Goal: Find specific page/section: Find specific page/section

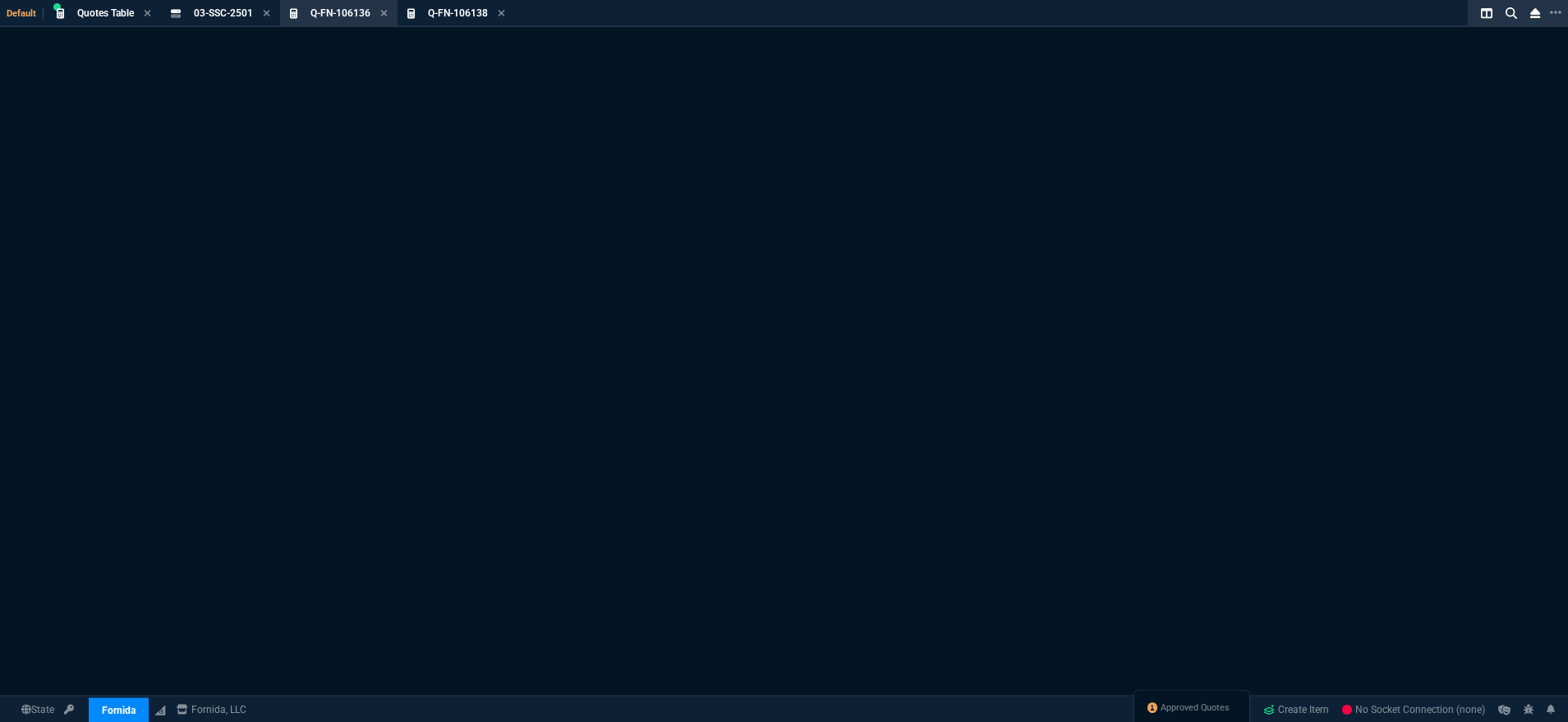
select select "18: totals"
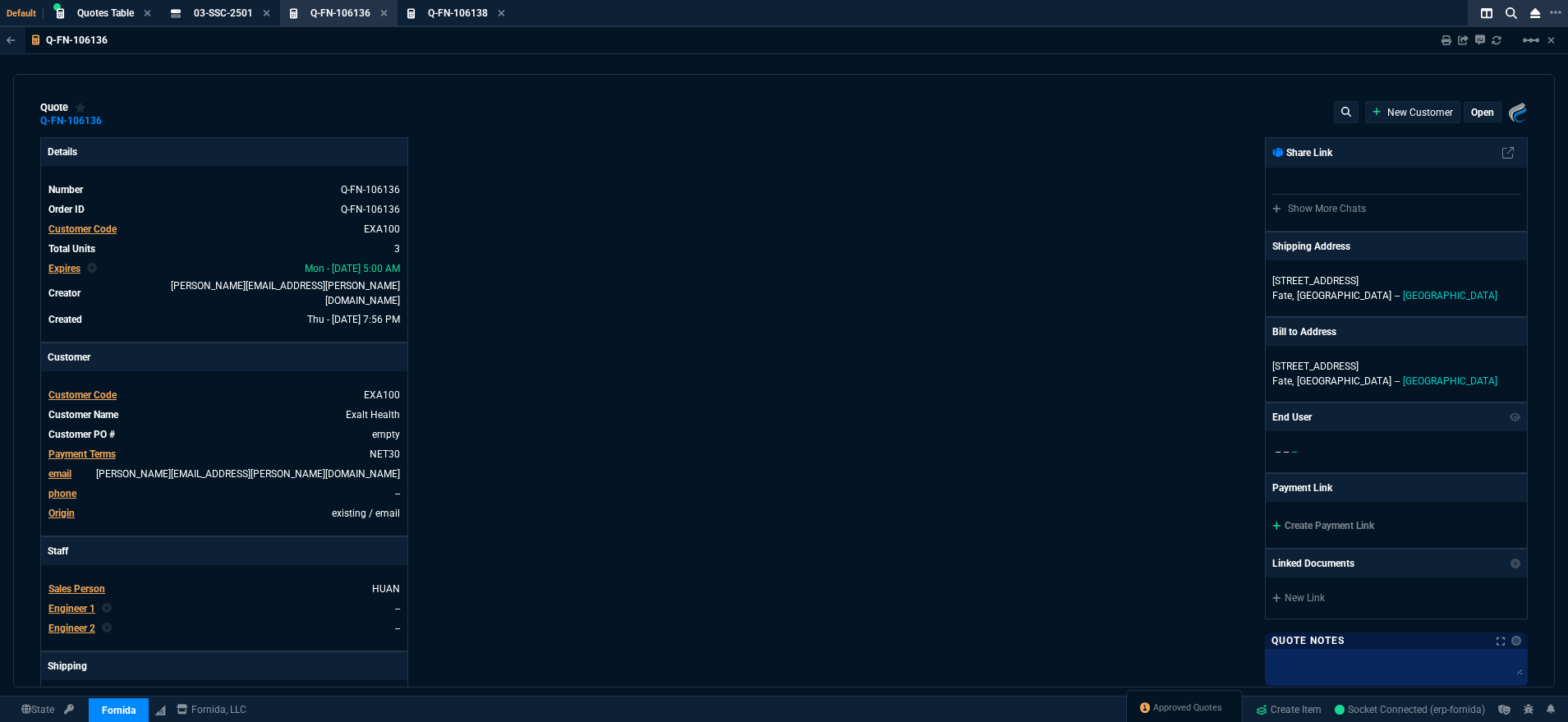
type input "100"
type input "3234"
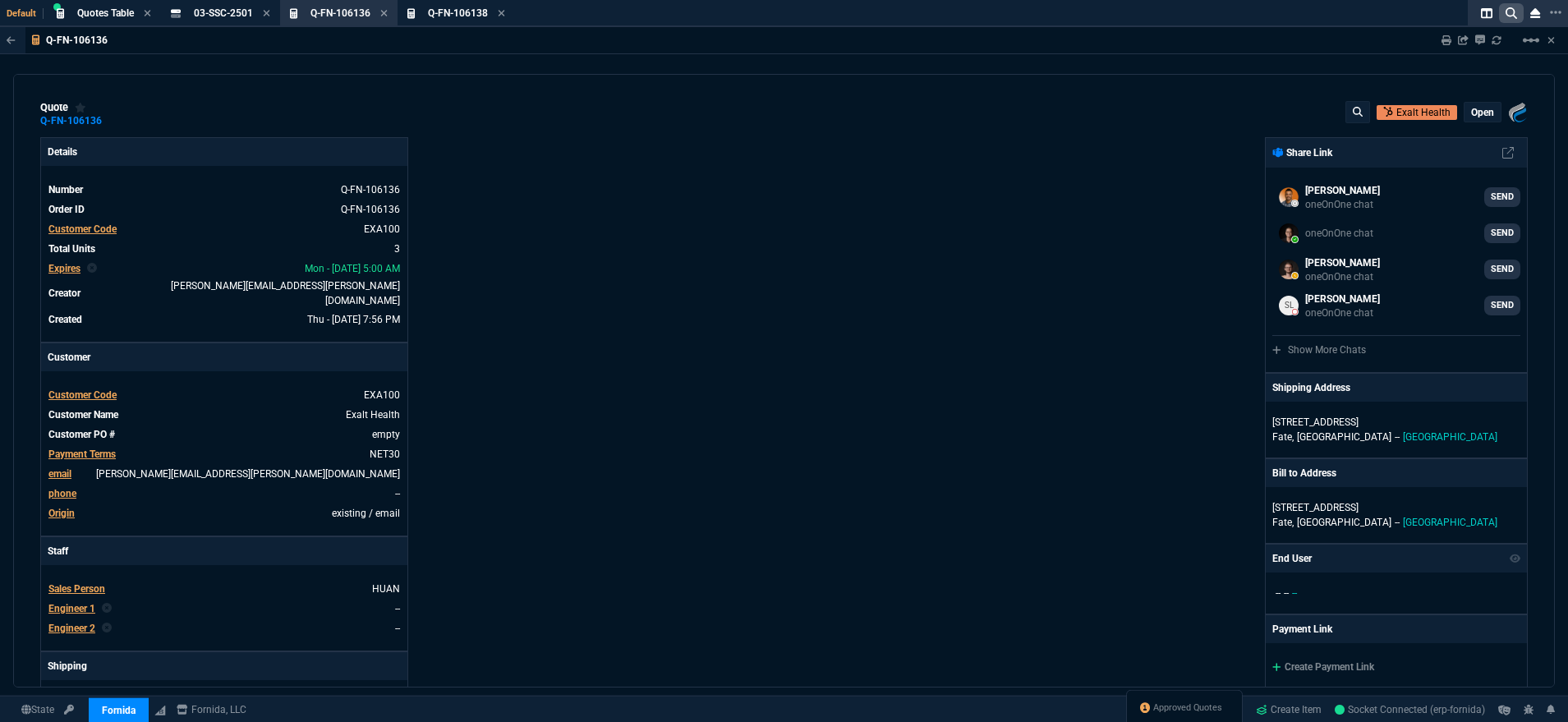
click at [1515, 16] on icon at bounding box center [1511, 12] width 12 height 12
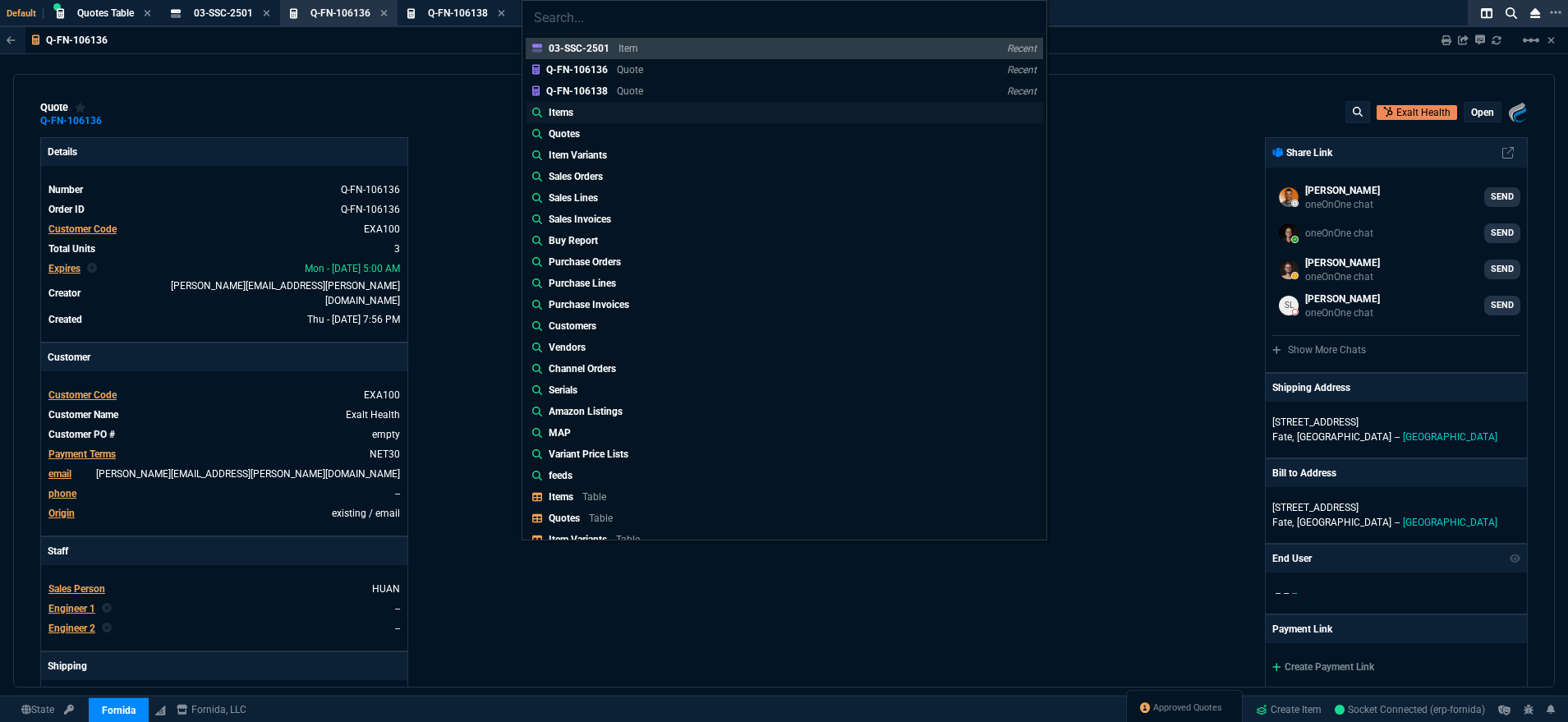
click at [844, 116] on link "Items" at bounding box center [784, 112] width 518 height 21
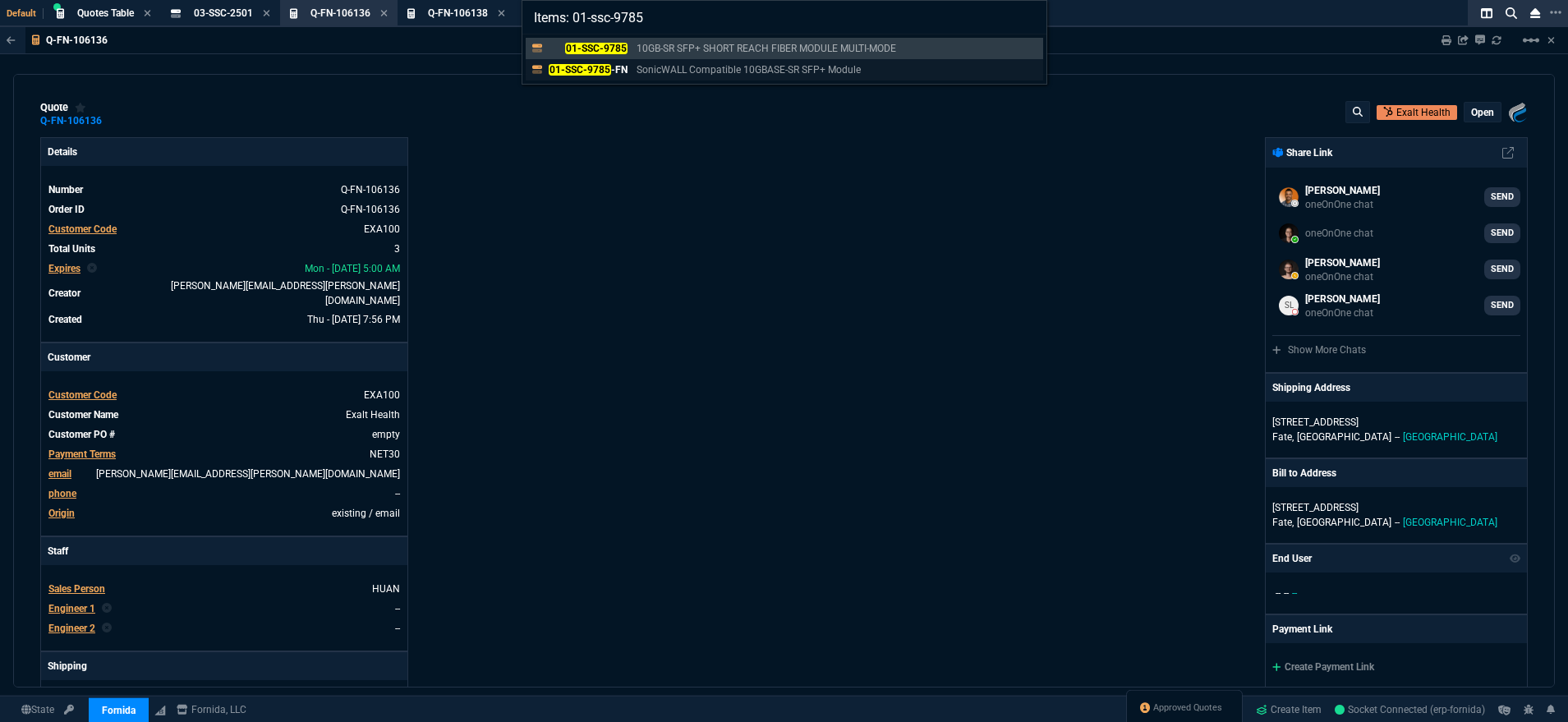
type input "Items: 01-ssc-9785"
click at [738, 70] on p "SonicWALL Compatible 10GBASE-SR SFP+ Module" at bounding box center [748, 70] width 225 height 15
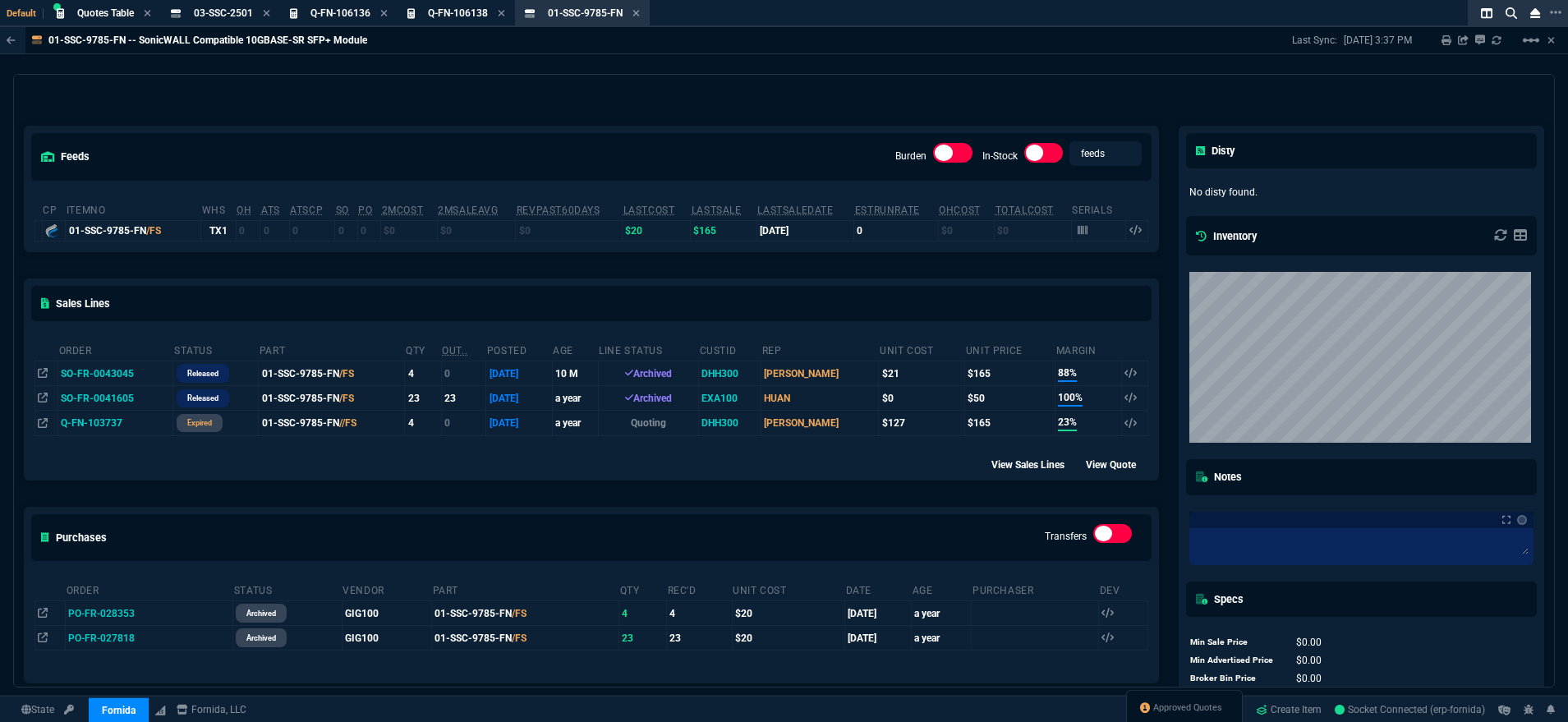
scroll to position [89, 0]
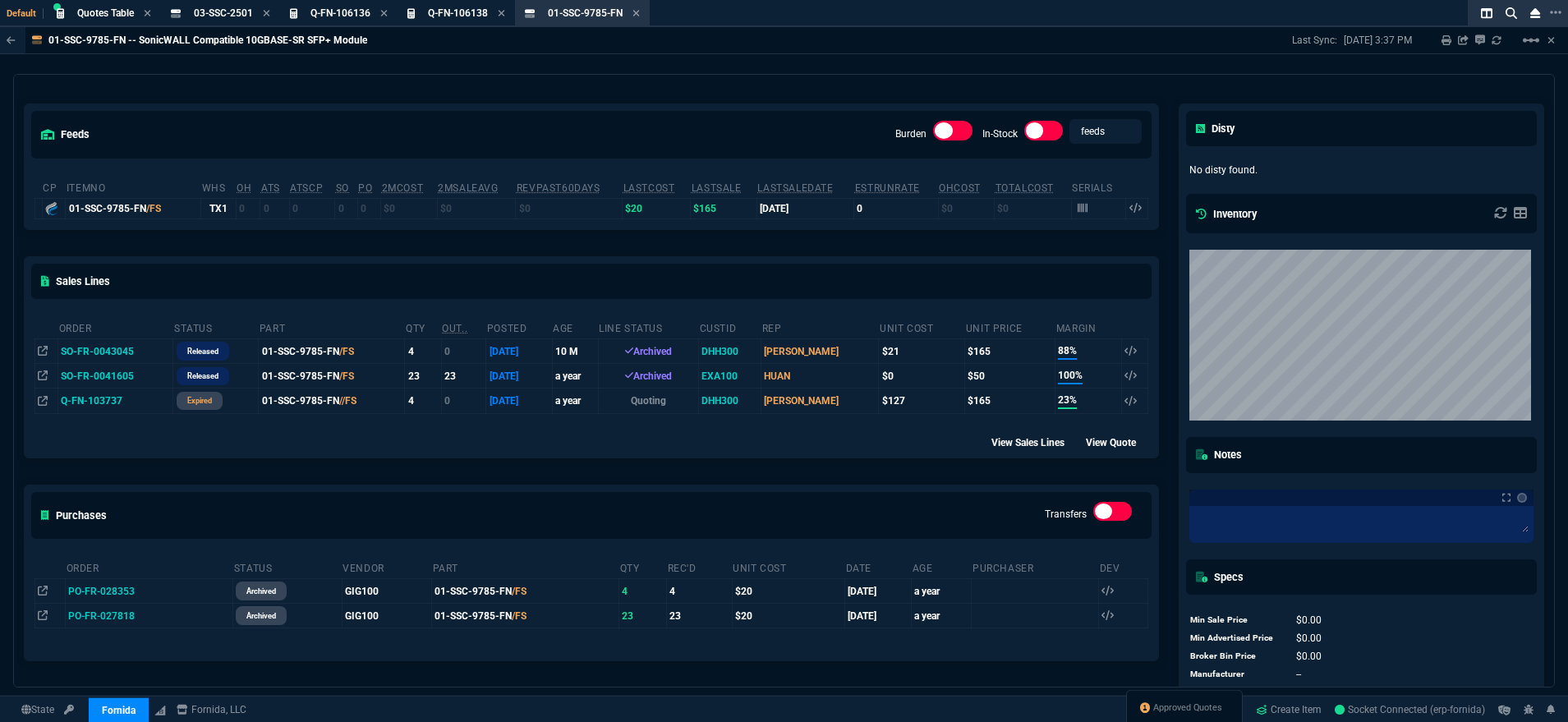
click at [482, 523] on div "Purchases Transfers" at bounding box center [592, 515] width 1133 height 60
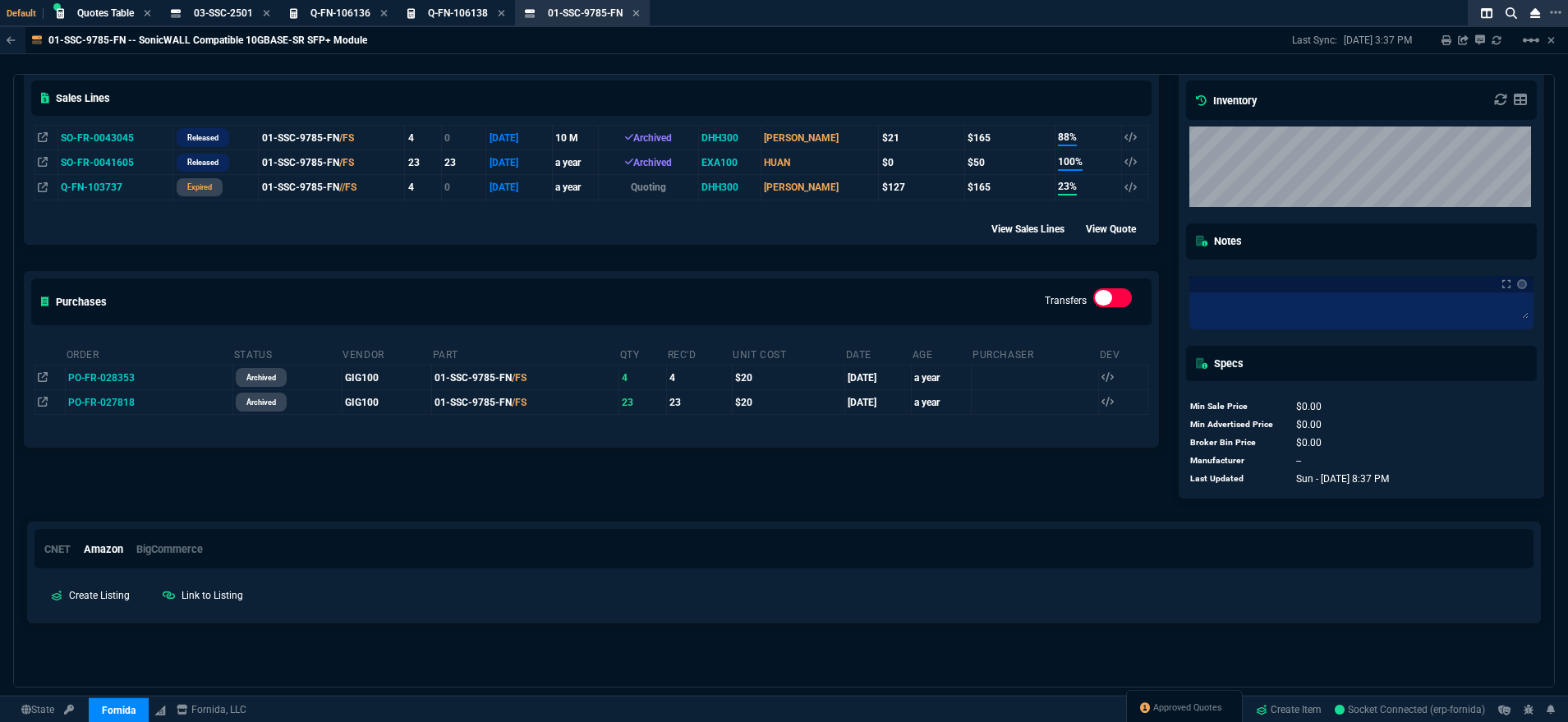
scroll to position [306, 0]
click at [40, 376] on icon at bounding box center [42, 374] width 10 height 10
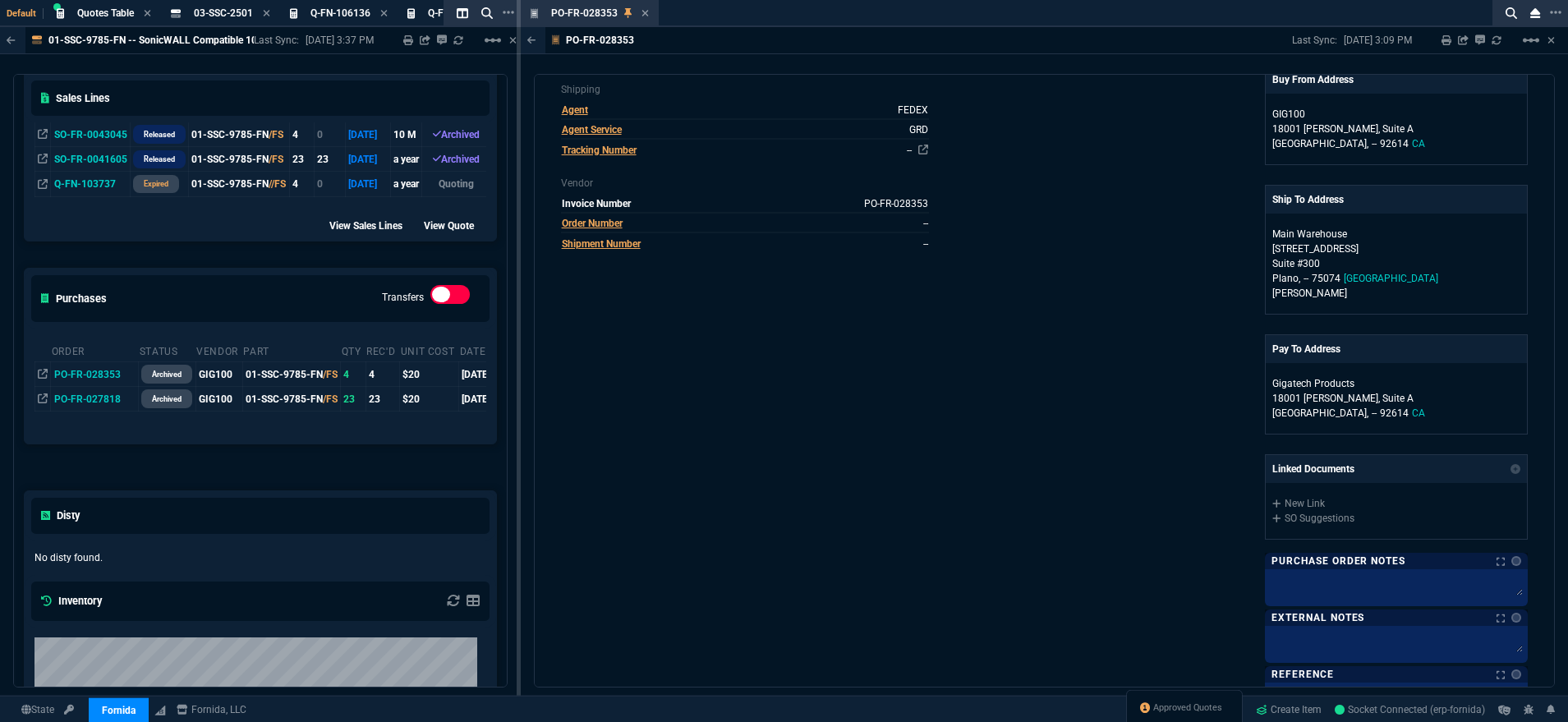
scroll to position [120, 0]
